Goal: Navigation & Orientation: Find specific page/section

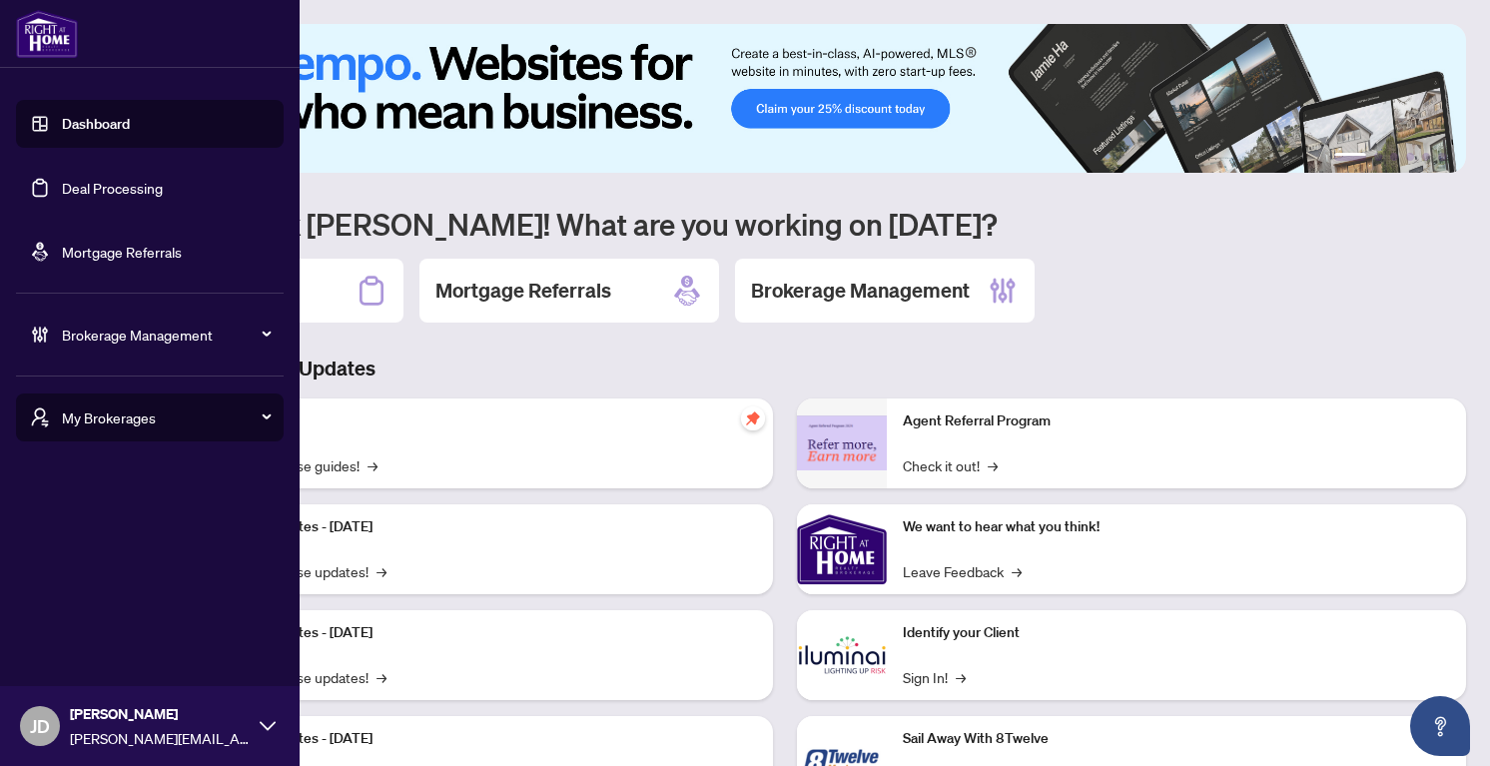
click at [159, 409] on span "My Brokerages" at bounding box center [166, 417] width 208 height 22
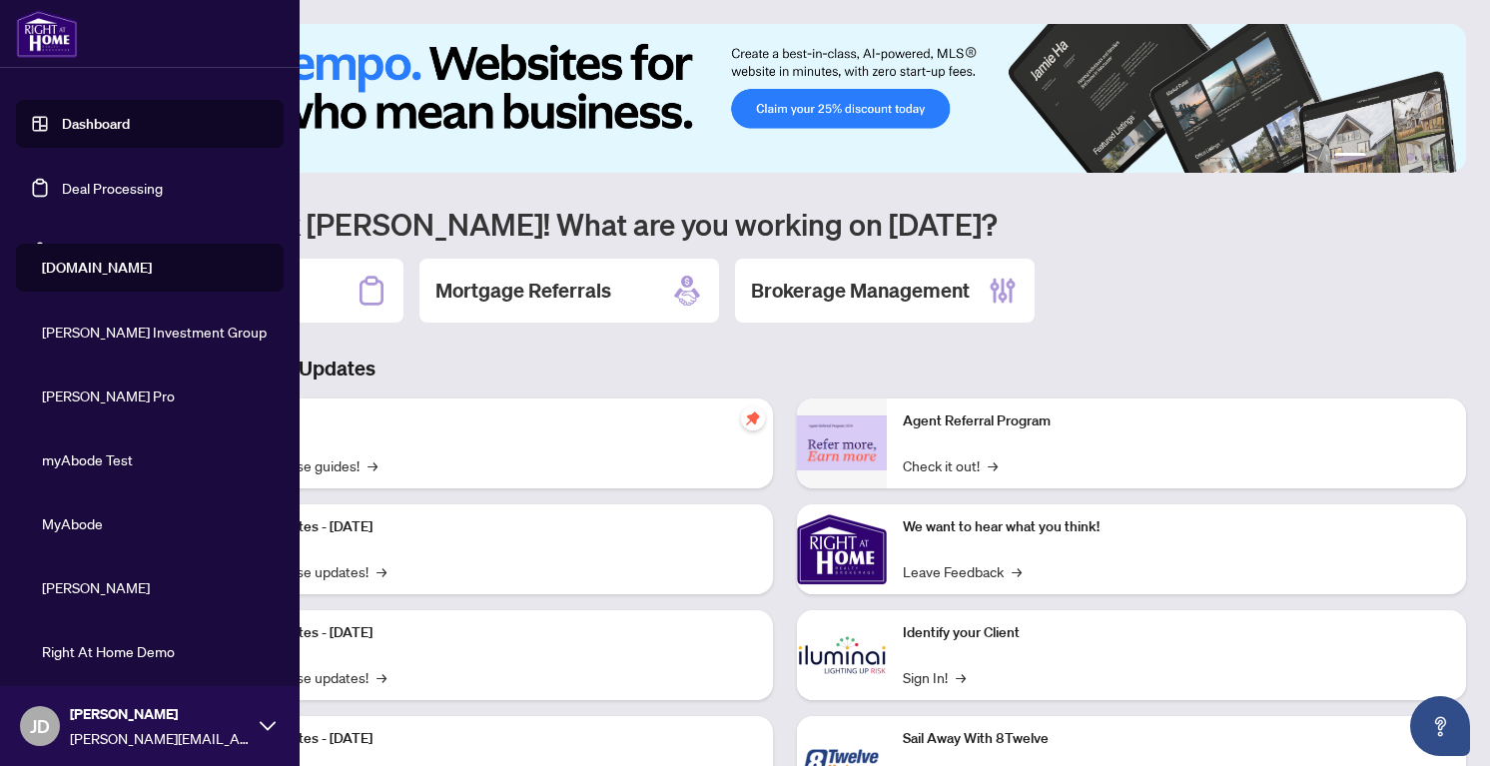
scroll to position [172, 0]
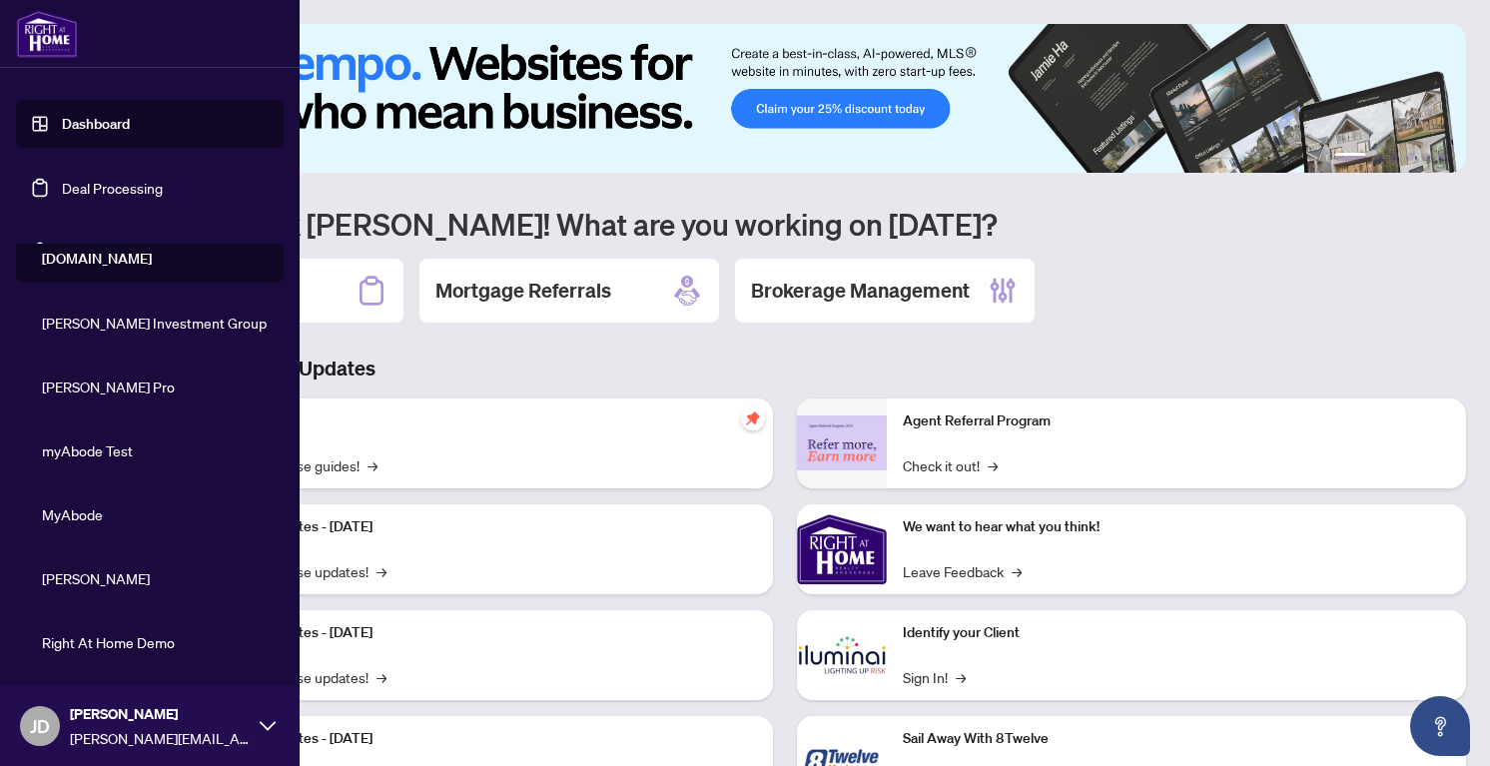
click at [114, 457] on span "myAbode Test" at bounding box center [156, 450] width 228 height 22
